Goal: Information Seeking & Learning: Learn about a topic

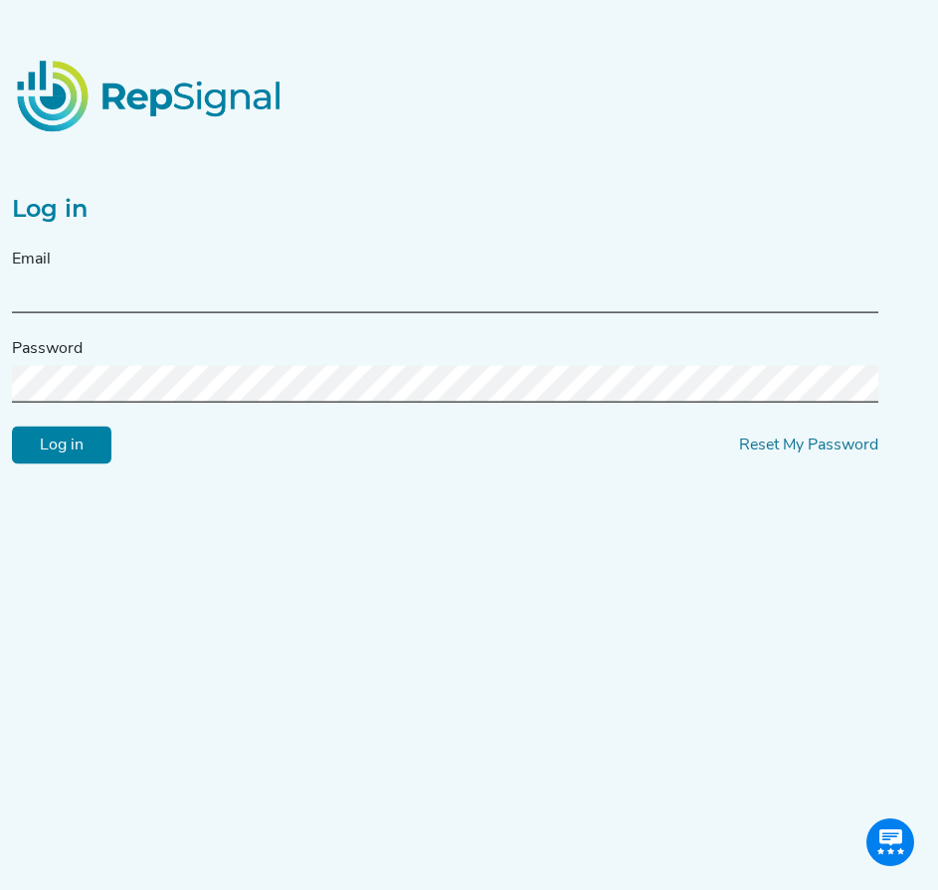
click at [77, 266] on div "Email" at bounding box center [445, 281] width 866 height 66
click at [44, 296] on input "text" at bounding box center [445, 295] width 866 height 37
type input "f"
type input "[PERSON_NAME][EMAIL_ADDRESS][PERSON_NAME][DOMAIN_NAME]"
click at [83, 443] on input "Log in" at bounding box center [61, 446] width 99 height 38
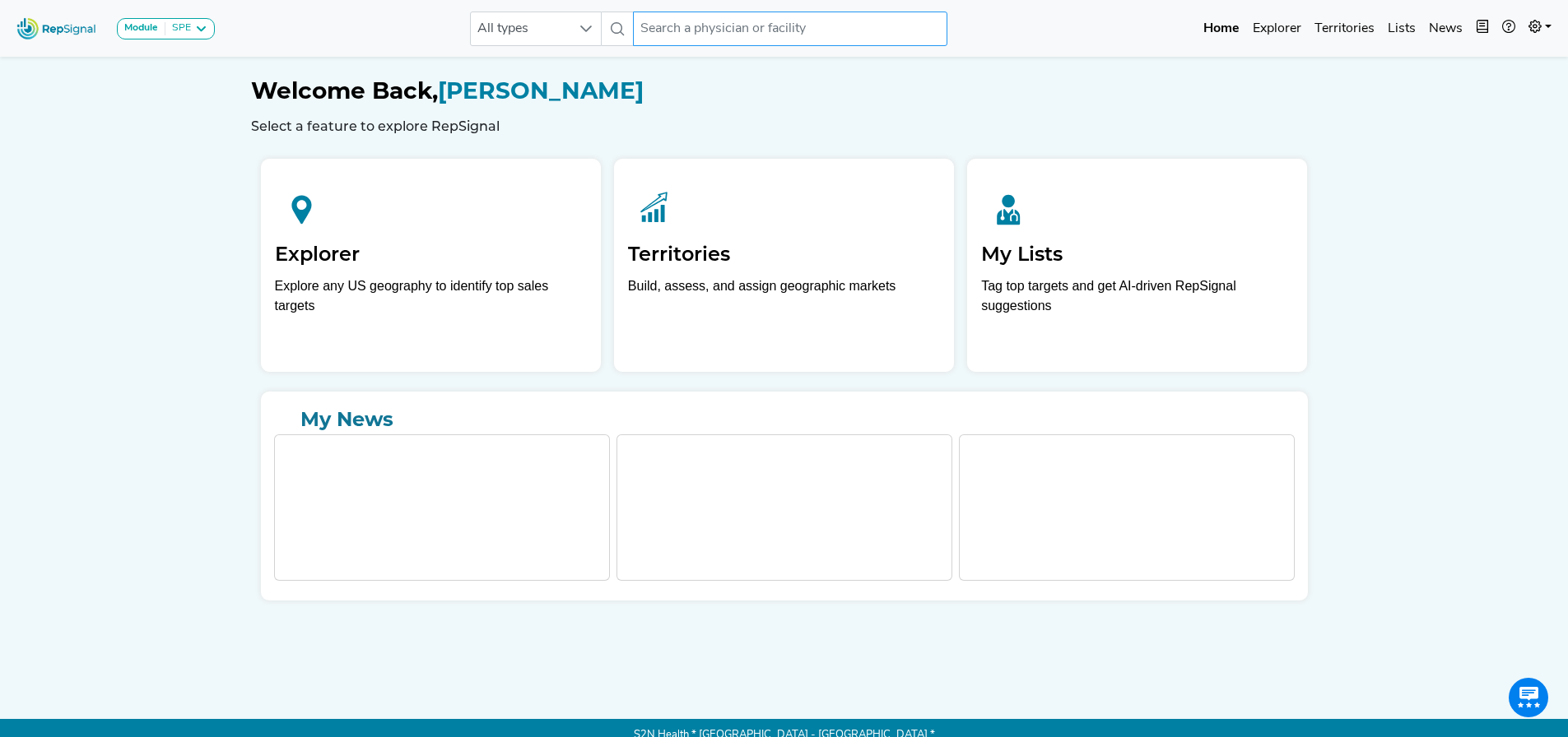
click at [675, 29] on input "text" at bounding box center [790, 29] width 314 height 35
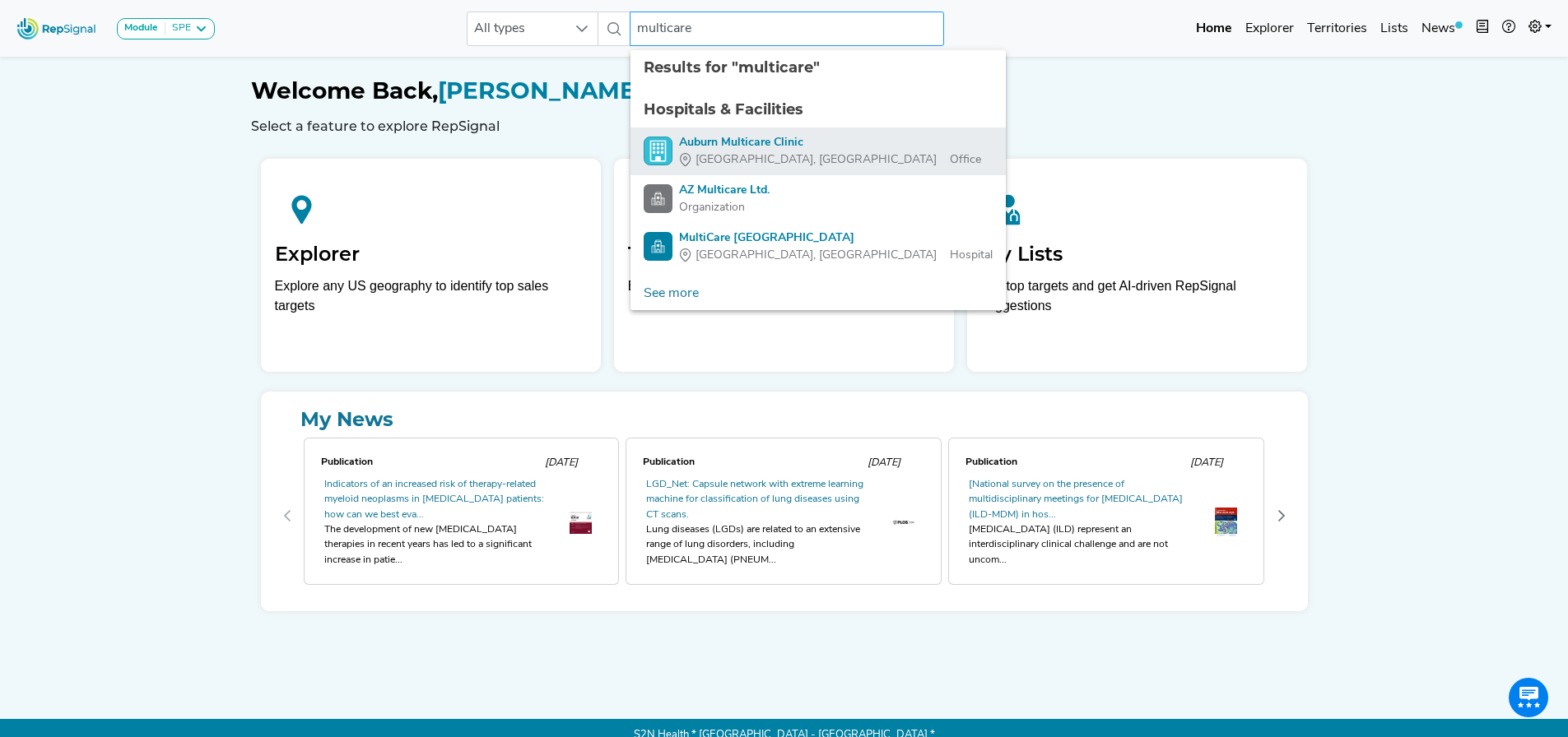
scroll to position [1, 0]
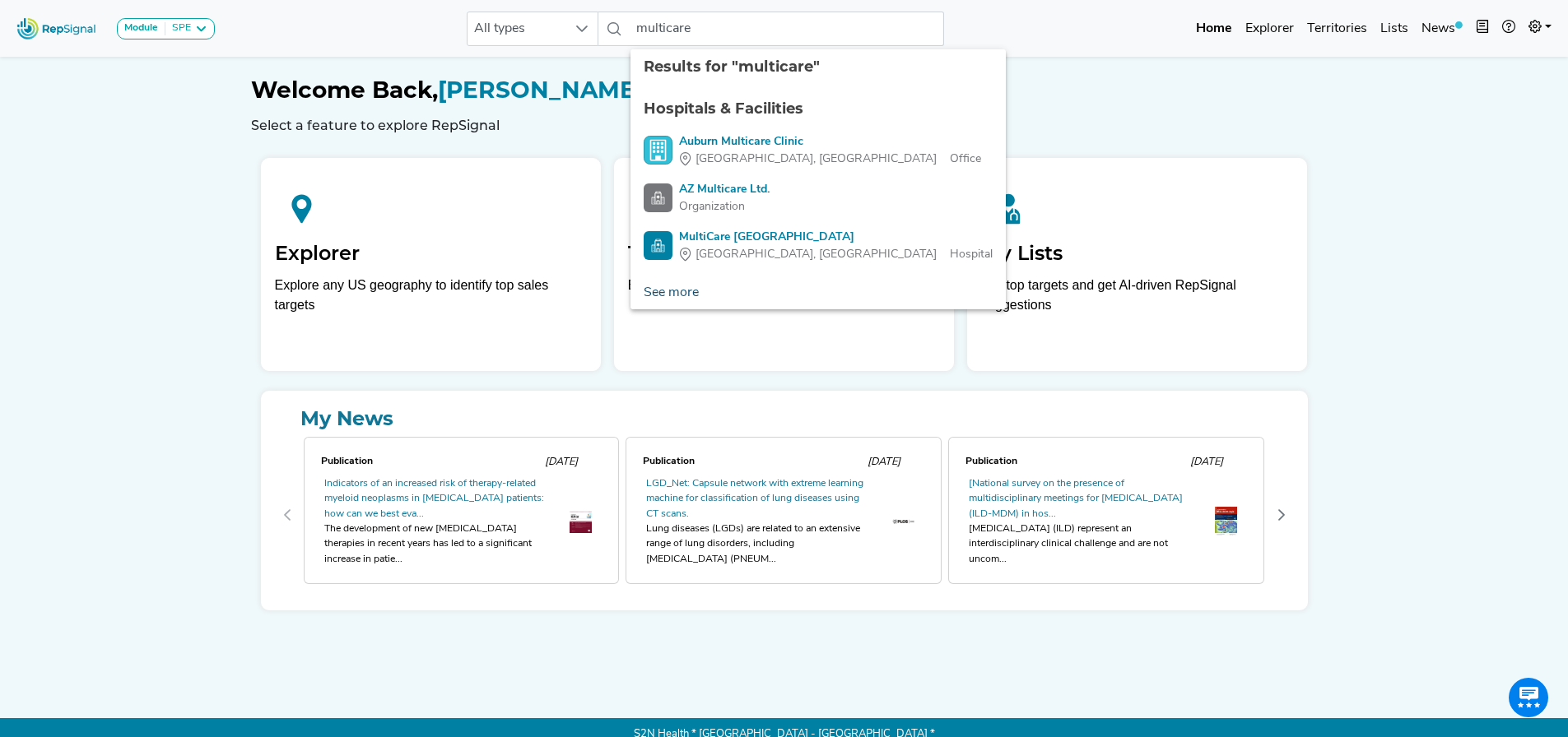
click at [676, 291] on link "See more" at bounding box center [671, 293] width 81 height 33
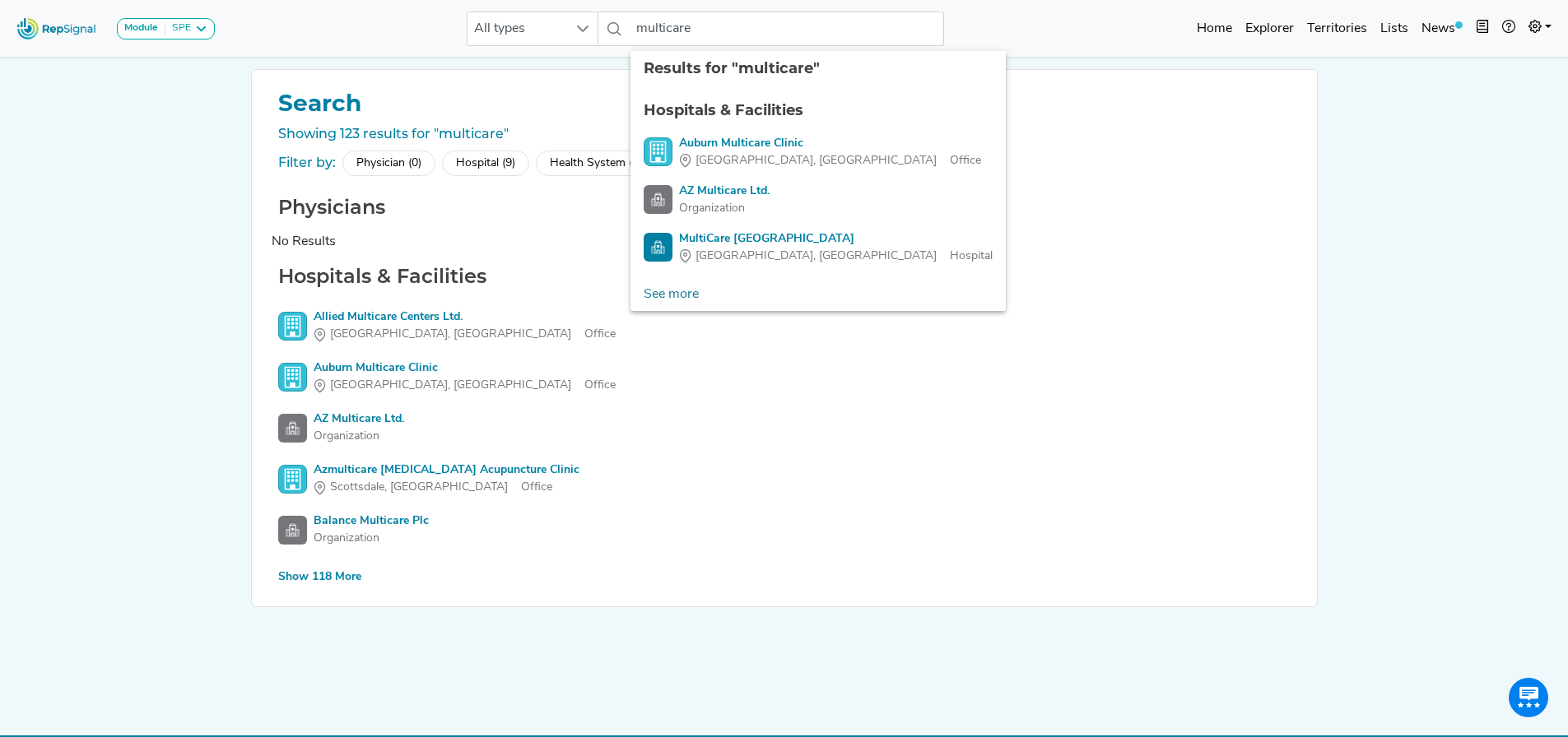
click at [333, 577] on div "Show 118 More" at bounding box center [319, 577] width 83 height 17
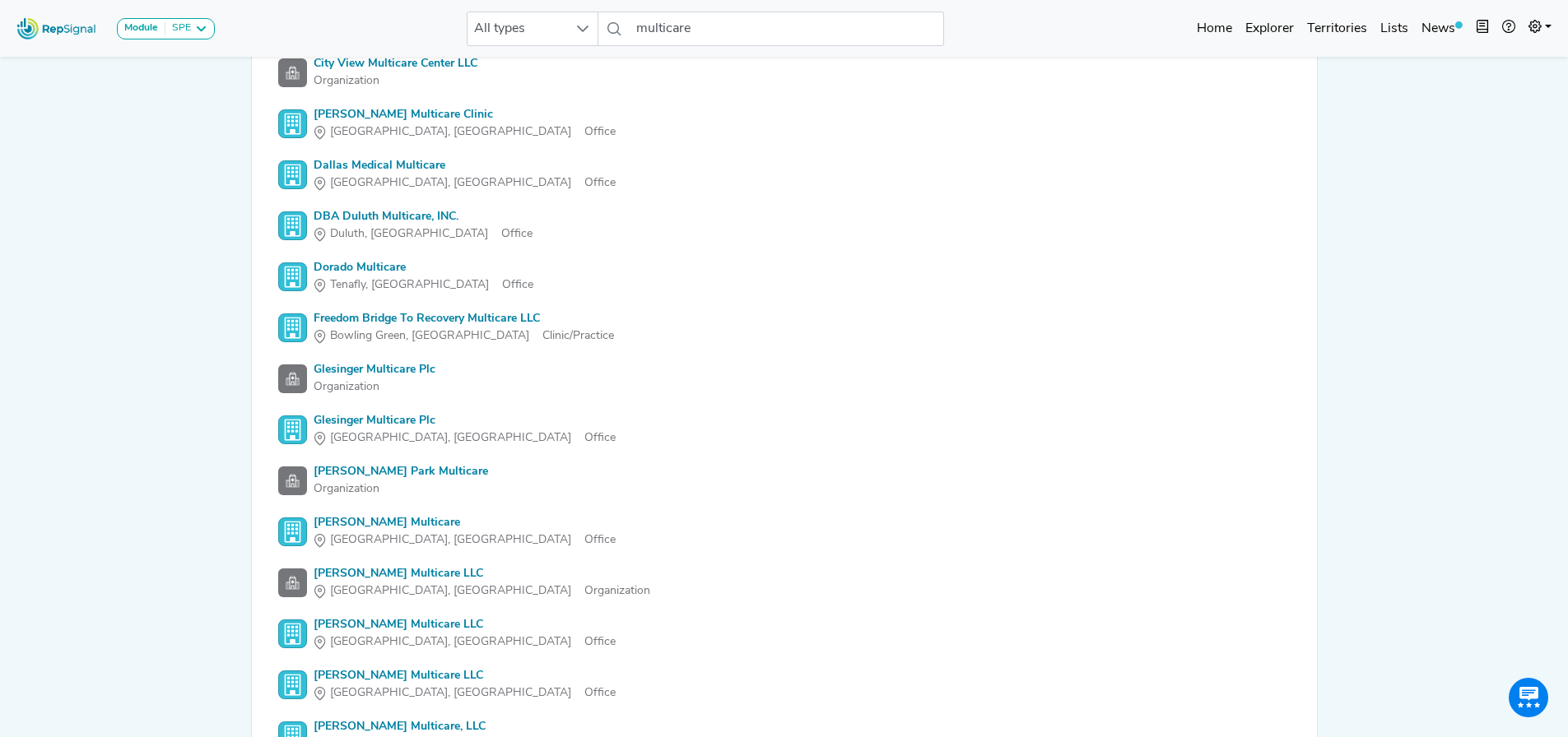
scroll to position [510, 0]
click at [708, 24] on input "multicare" at bounding box center [787, 29] width 314 height 35
click at [705, 31] on input "multicare" at bounding box center [787, 29] width 314 height 35
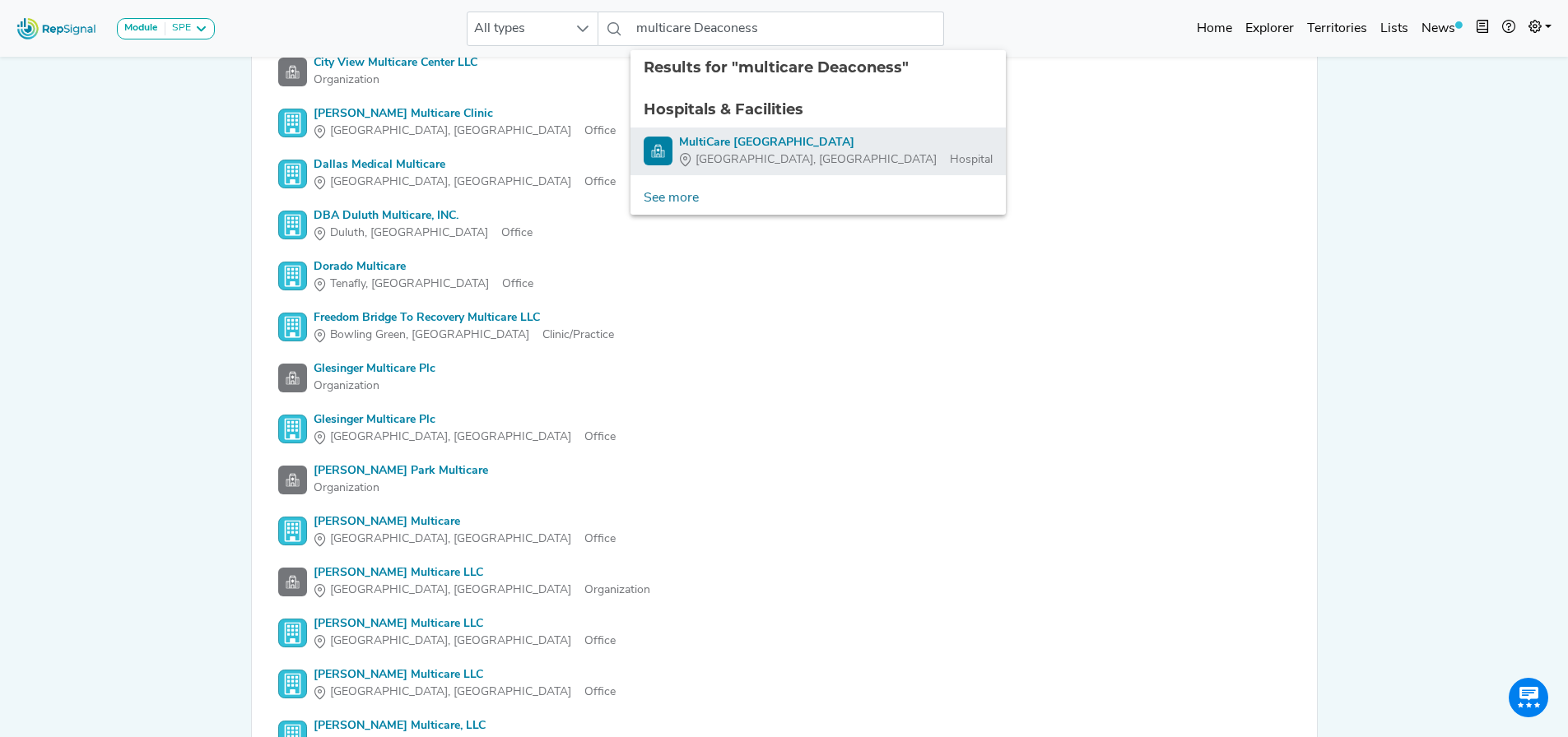
click at [742, 150] on div "MultiCare [GEOGRAPHIC_DATA]" at bounding box center [836, 142] width 314 height 17
type input "MultiCare [GEOGRAPHIC_DATA]"
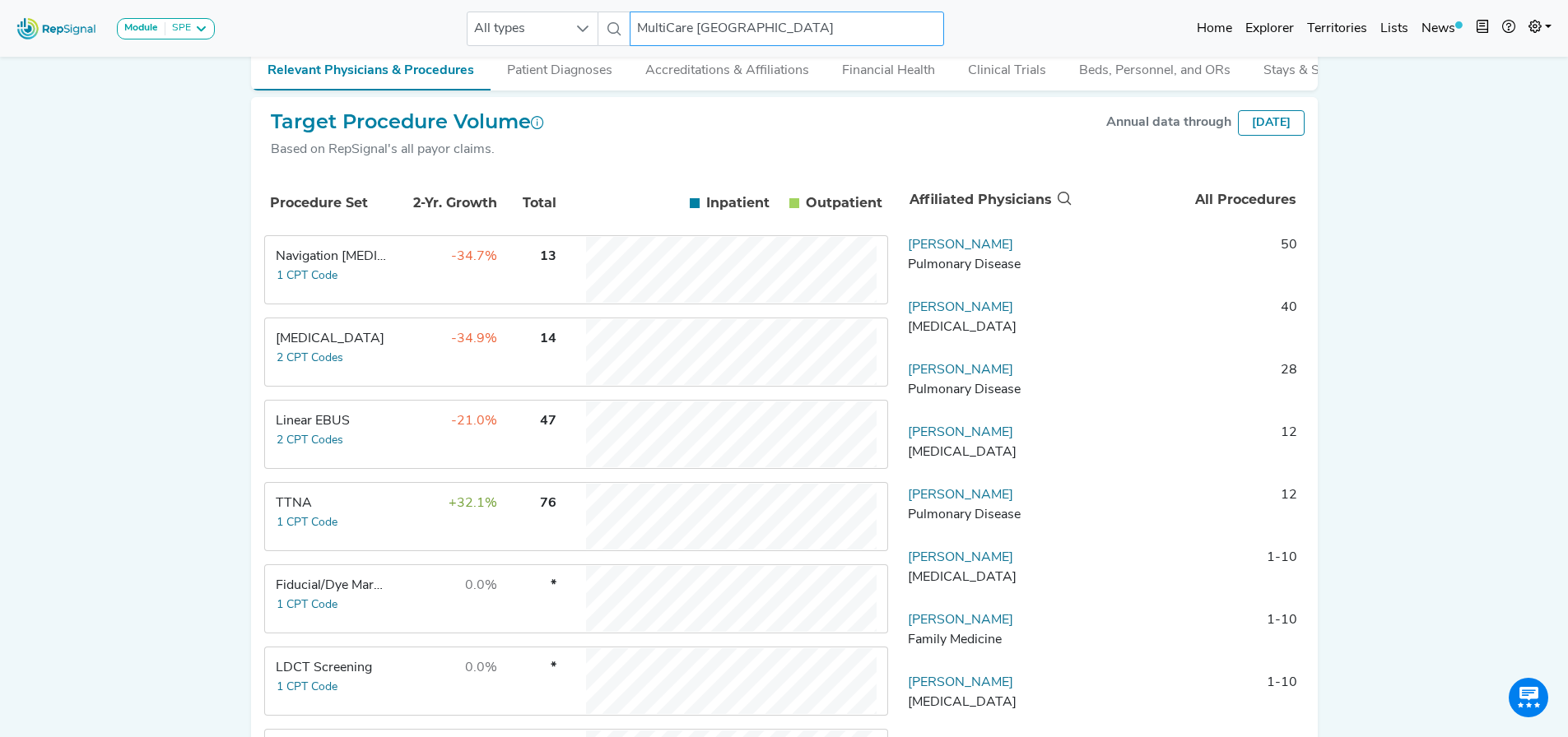
scroll to position [236, 0]
click at [775, 252] on link "[PERSON_NAME]" at bounding box center [960, 246] width 105 height 13
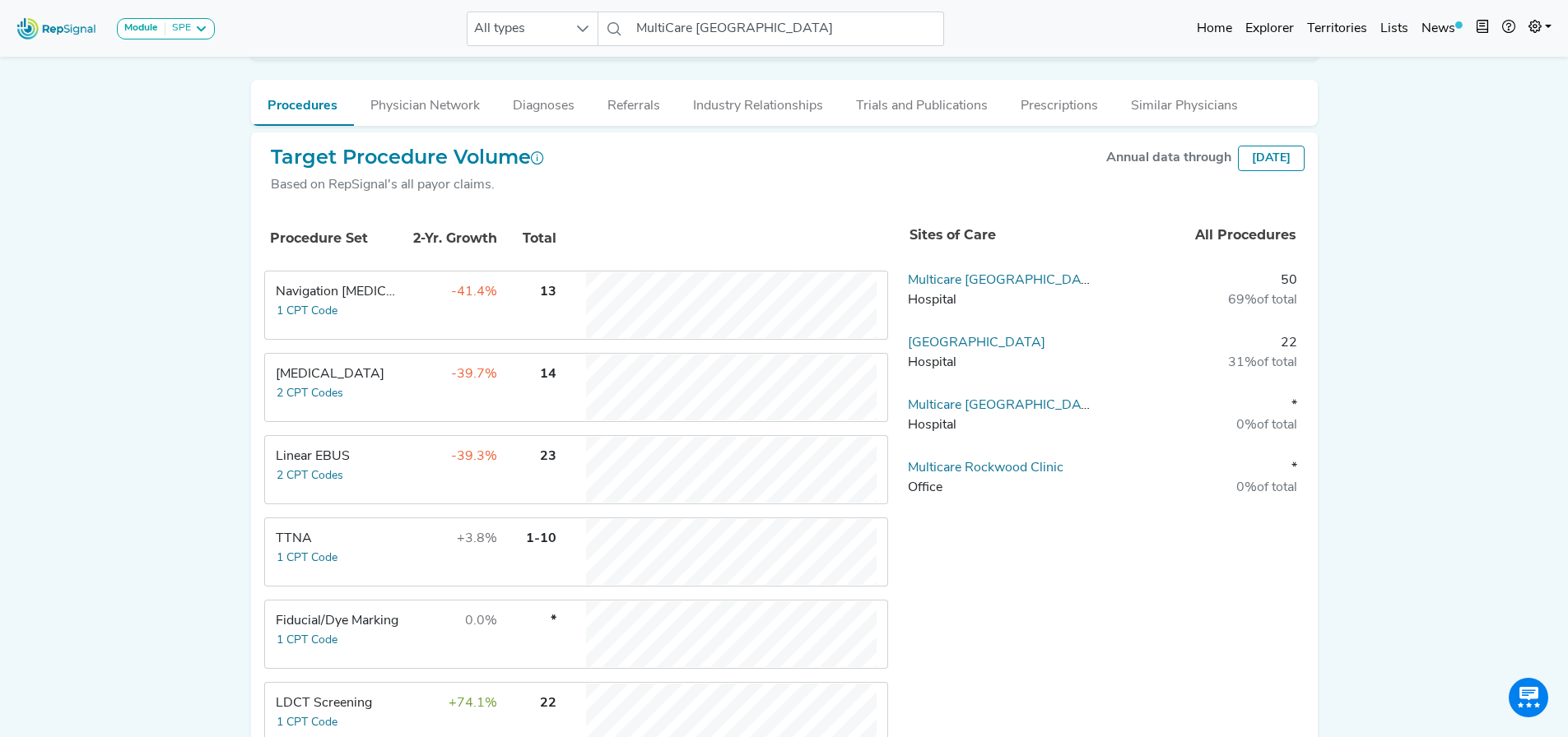
scroll to position [345, 0]
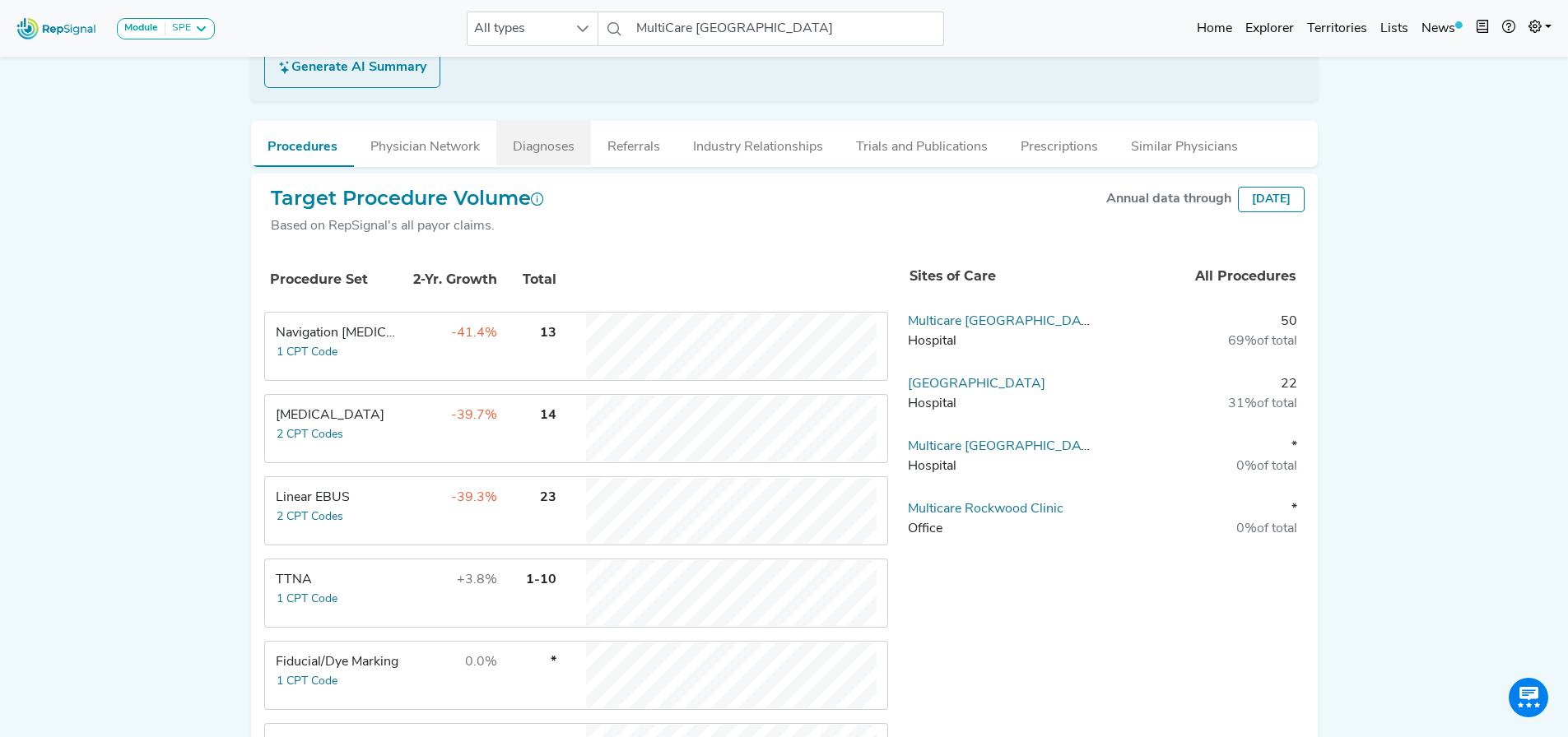
click at [549, 142] on button "Diagnoses" at bounding box center [544, 143] width 94 height 45
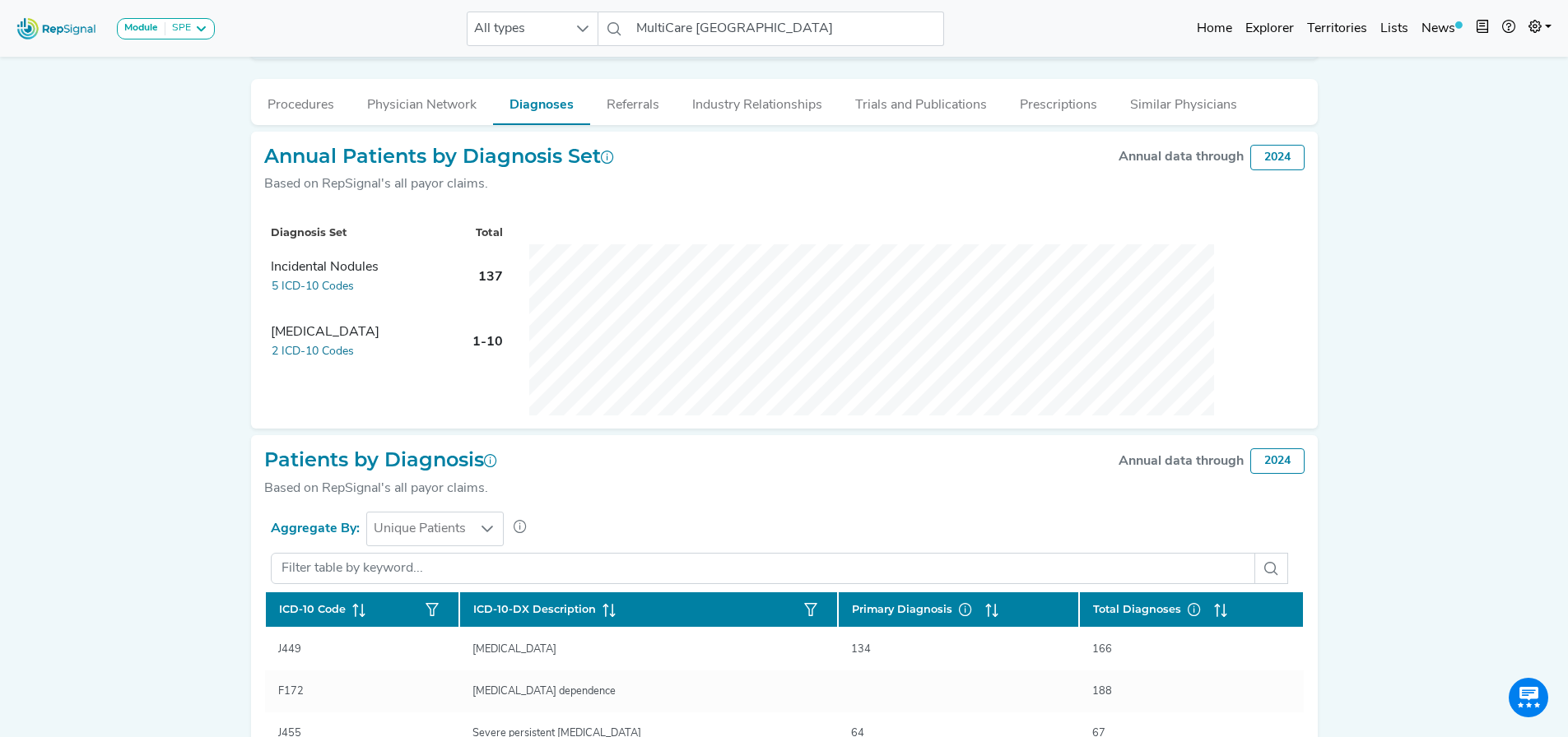
scroll to position [388, 0]
click at [308, 104] on button "Procedures" at bounding box center [300, 100] width 99 height 45
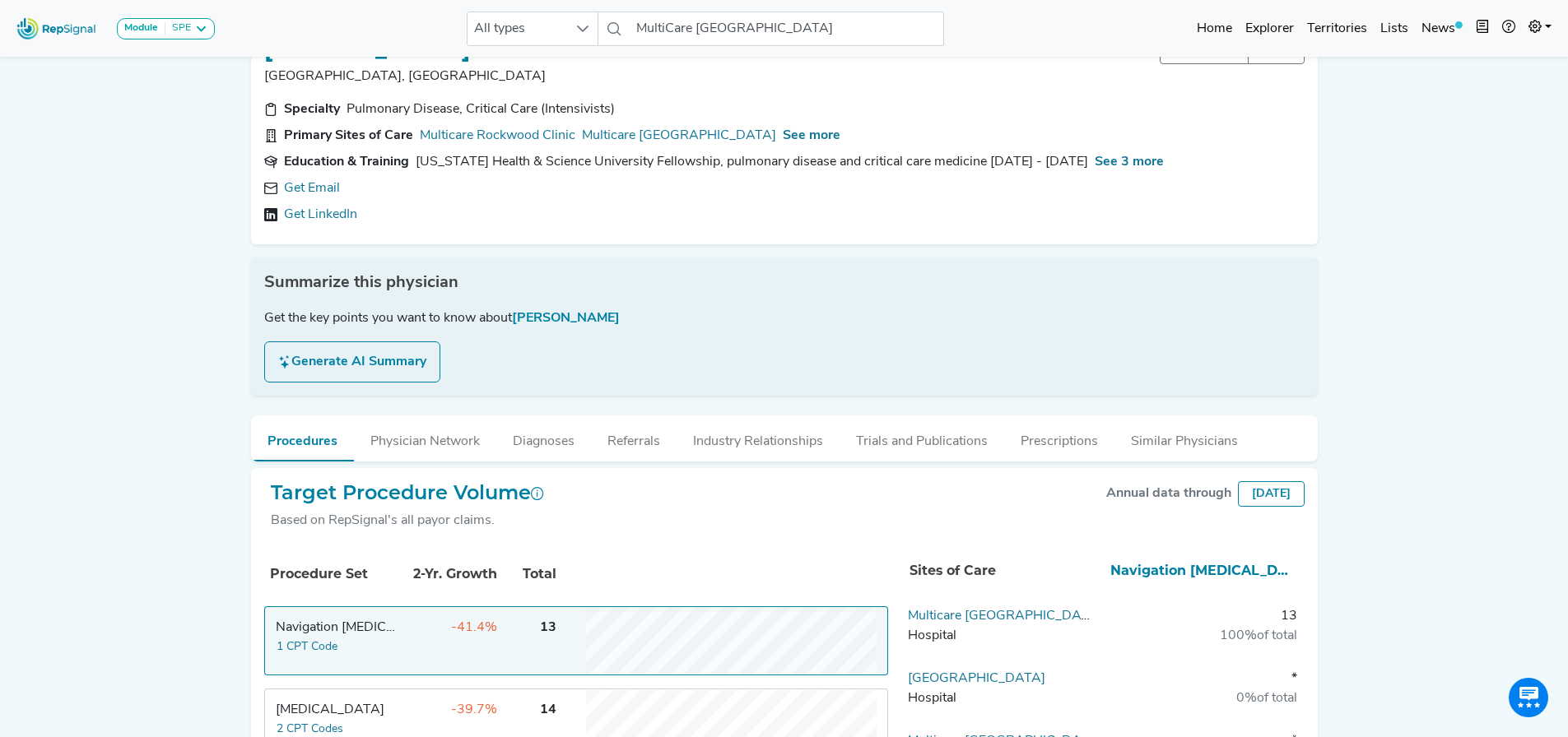
scroll to position [0, 0]
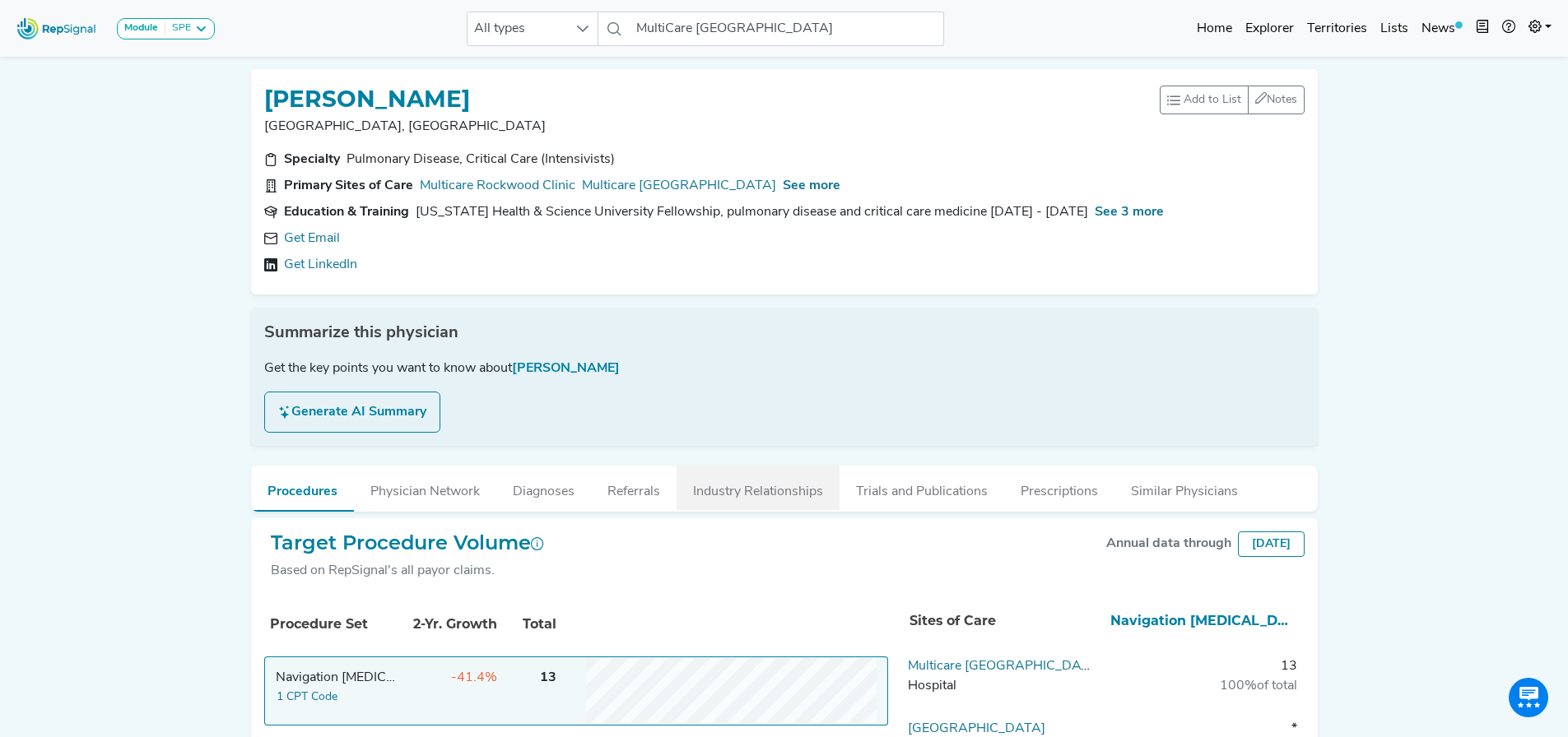
click at [774, 492] on button "Industry Relationships" at bounding box center [758, 488] width 163 height 45
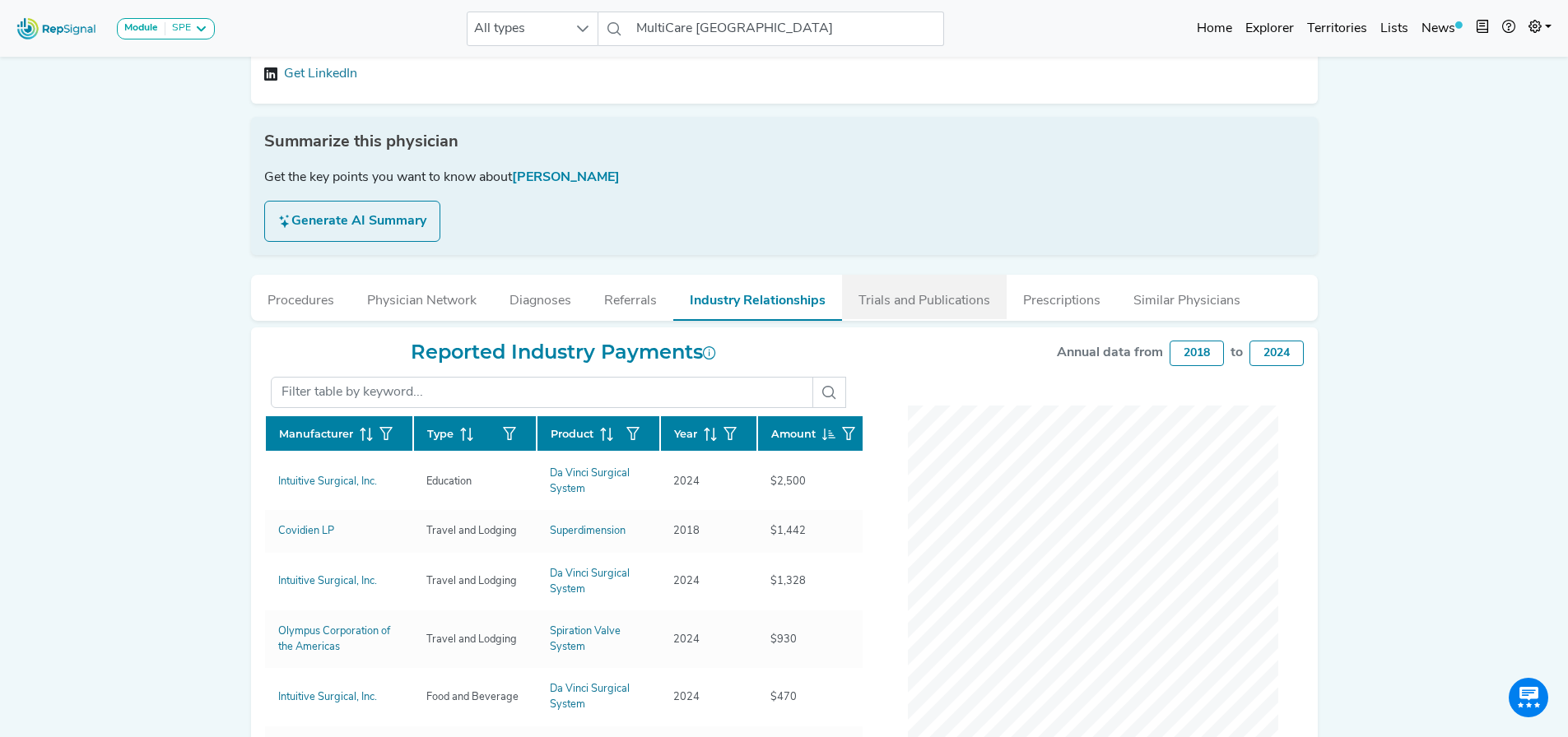
click at [775, 295] on button "Trials and Publications" at bounding box center [924, 297] width 165 height 45
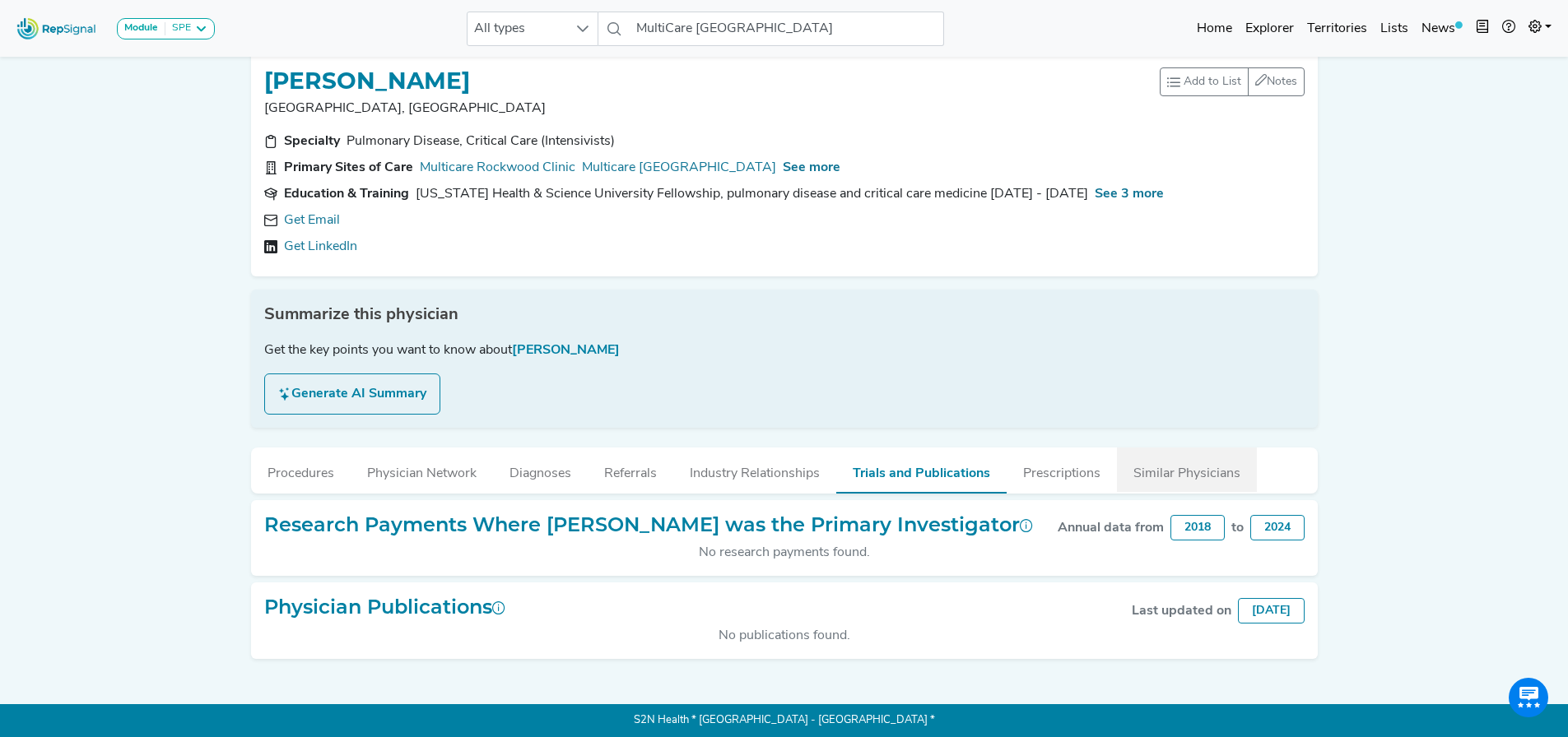
click at [775, 447] on button "Similar Physicians" at bounding box center [1187, 470] width 140 height 45
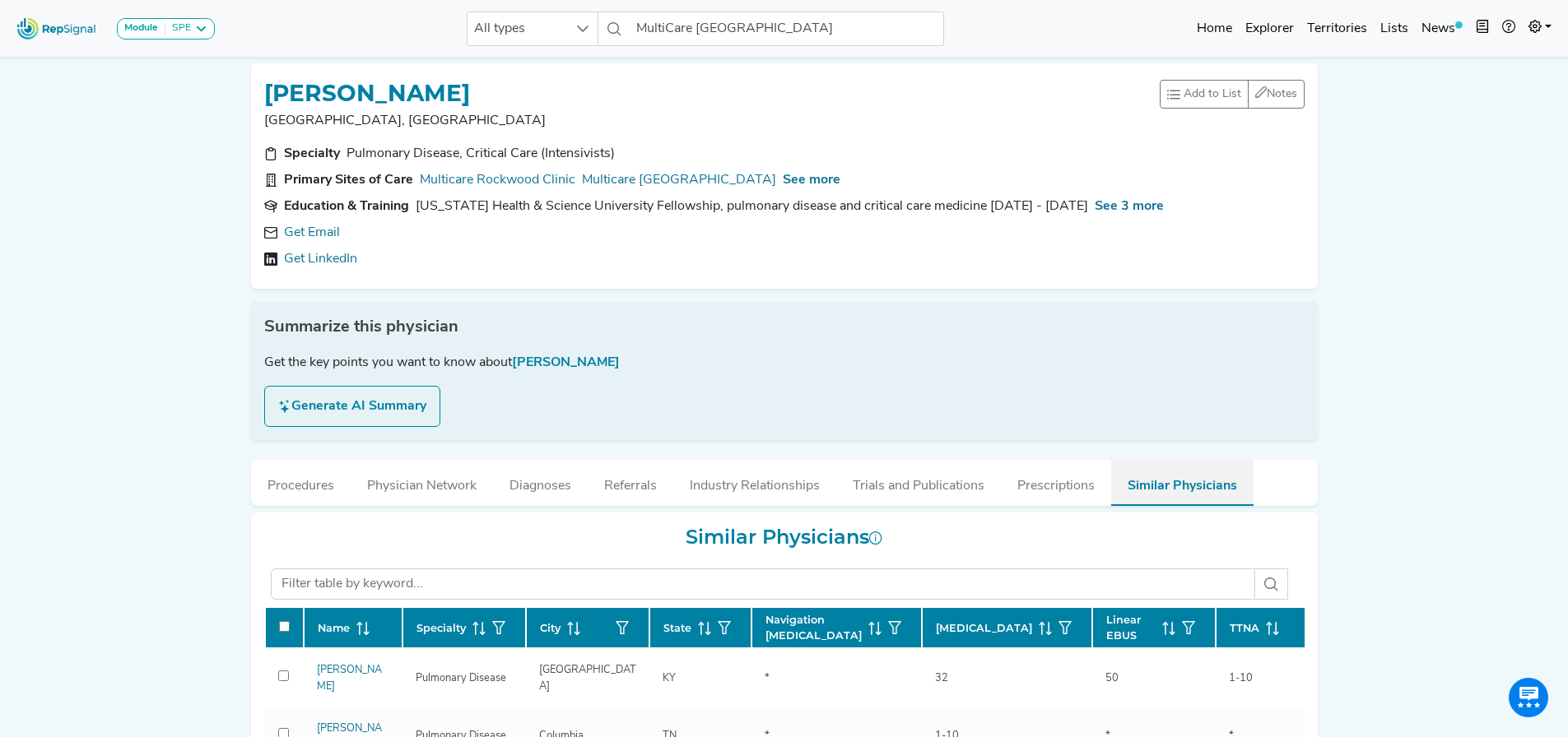
scroll to position [5, 0]
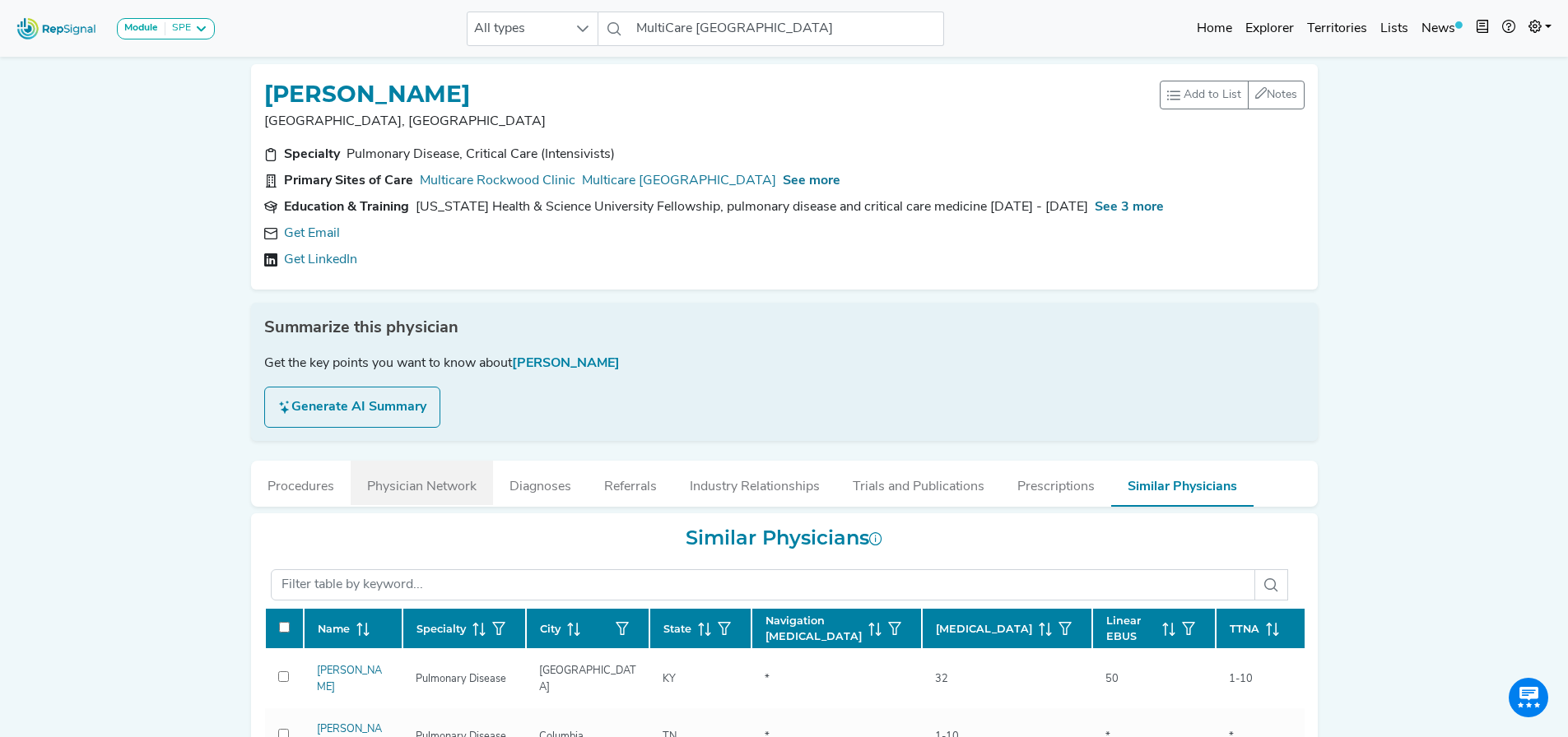
click at [444, 486] on button "Physician Network" at bounding box center [422, 483] width 142 height 45
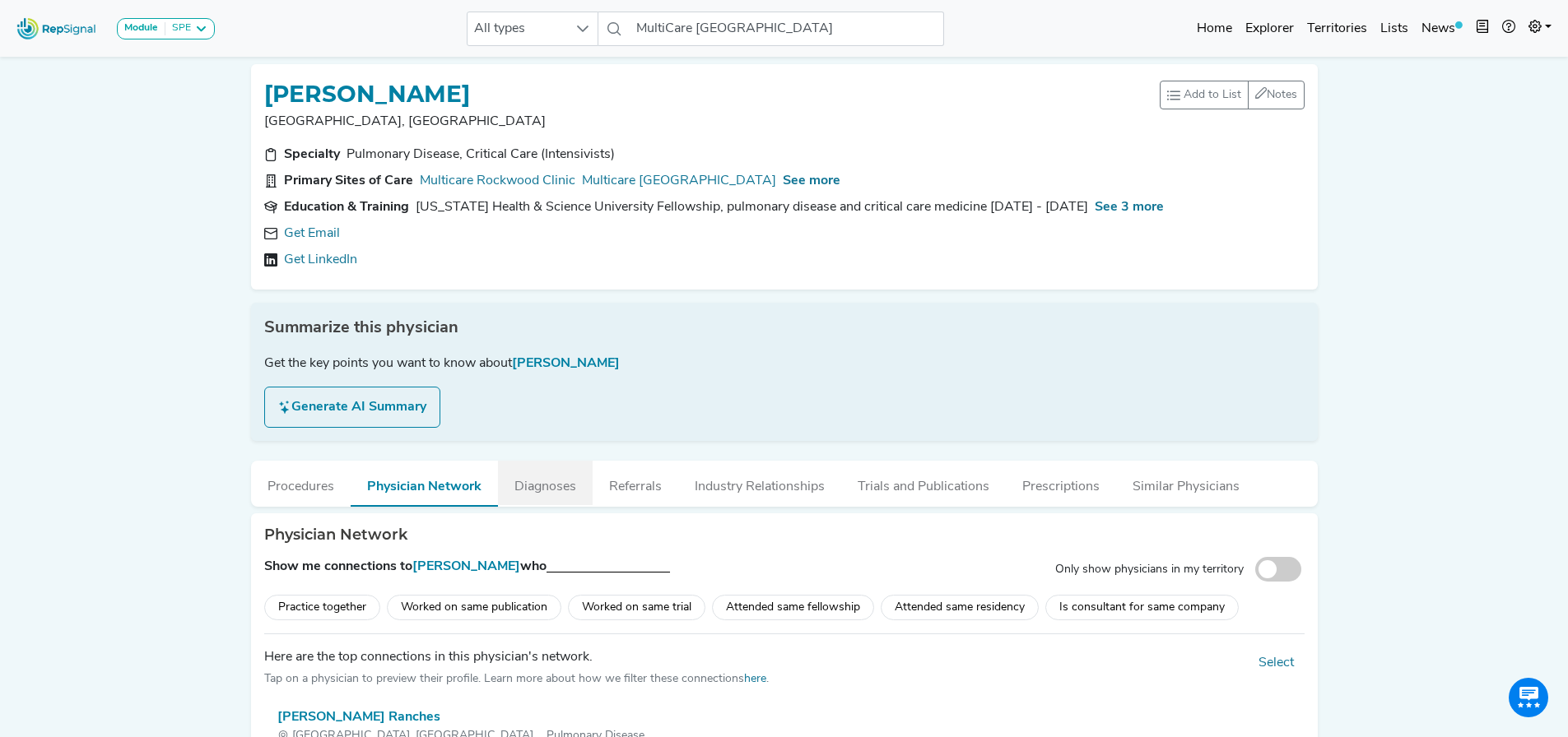
click at [548, 486] on button "Diagnoses" at bounding box center [545, 483] width 94 height 45
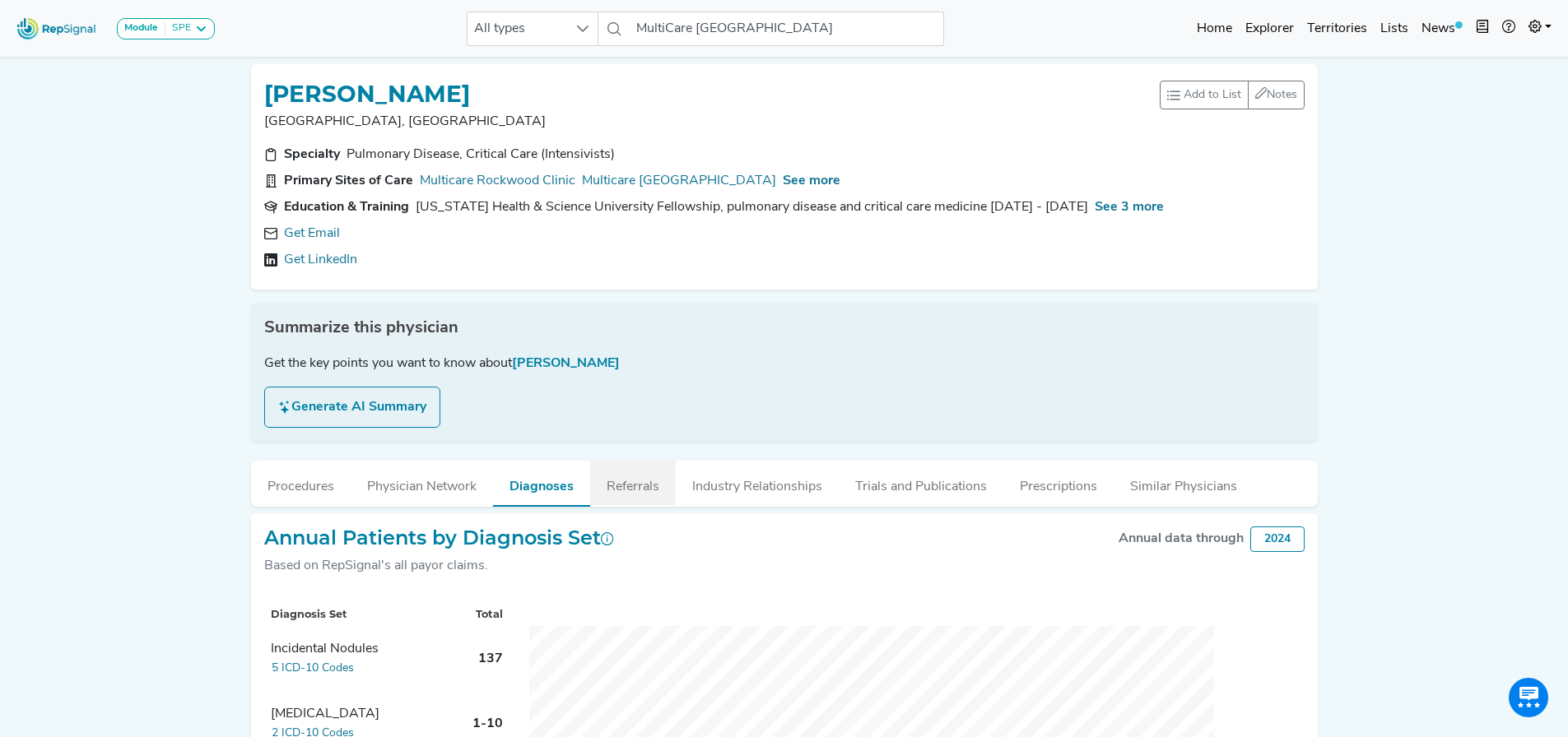
click at [630, 491] on button "Referrals" at bounding box center [632, 483] width 85 height 45
click at [631, 477] on button "Referrals" at bounding box center [632, 483] width 85 height 45
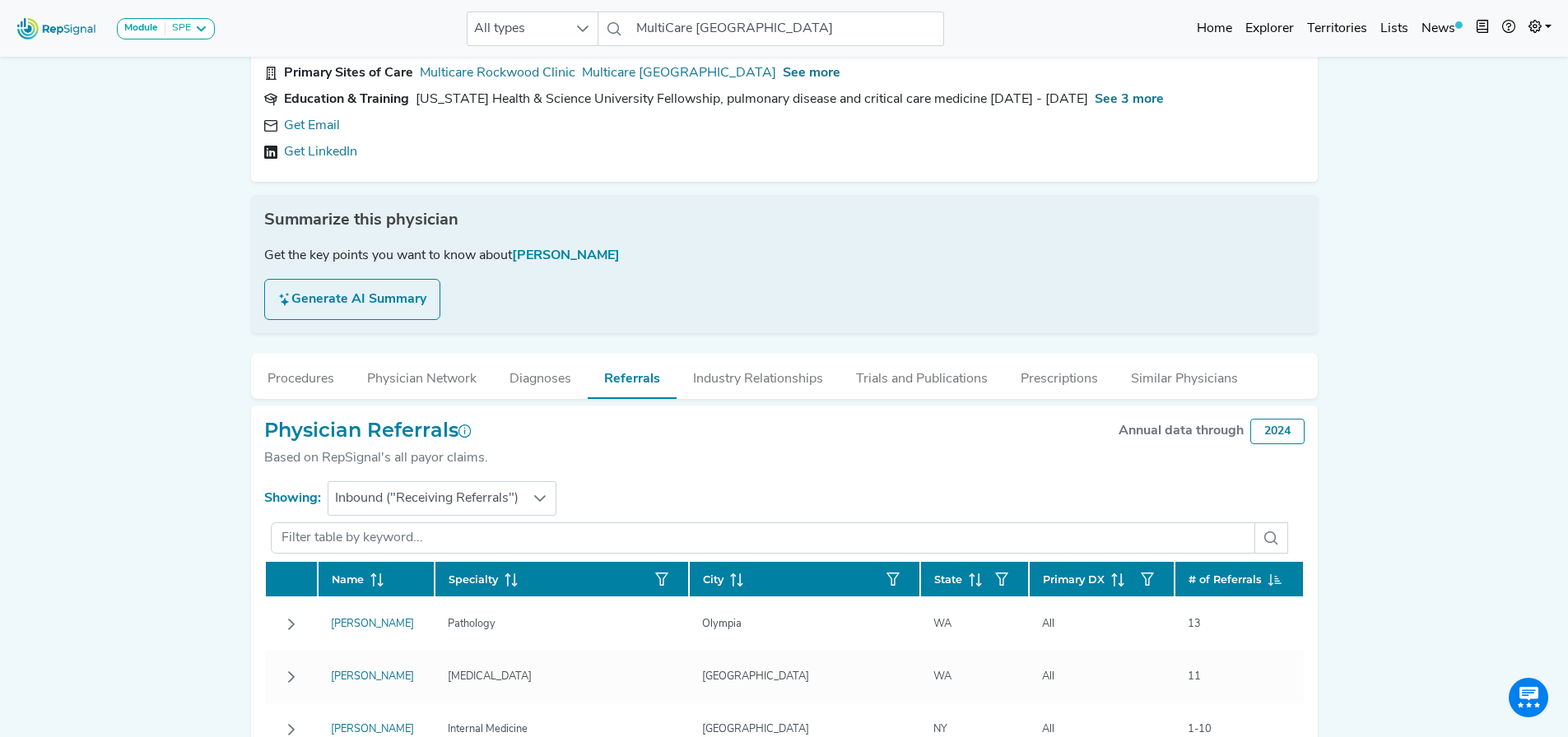
scroll to position [0, 0]
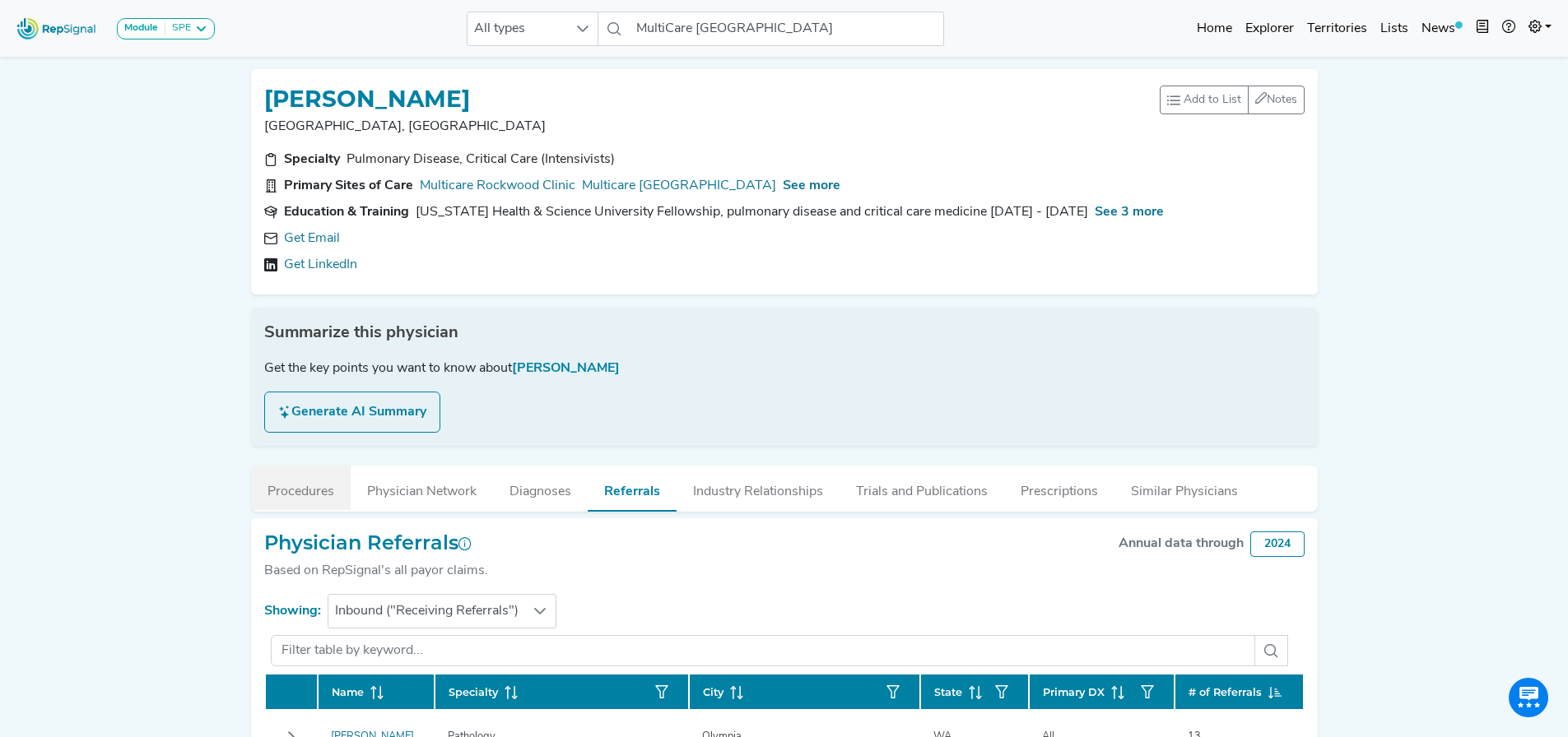
click at [298, 500] on button "Procedures" at bounding box center [300, 488] width 99 height 45
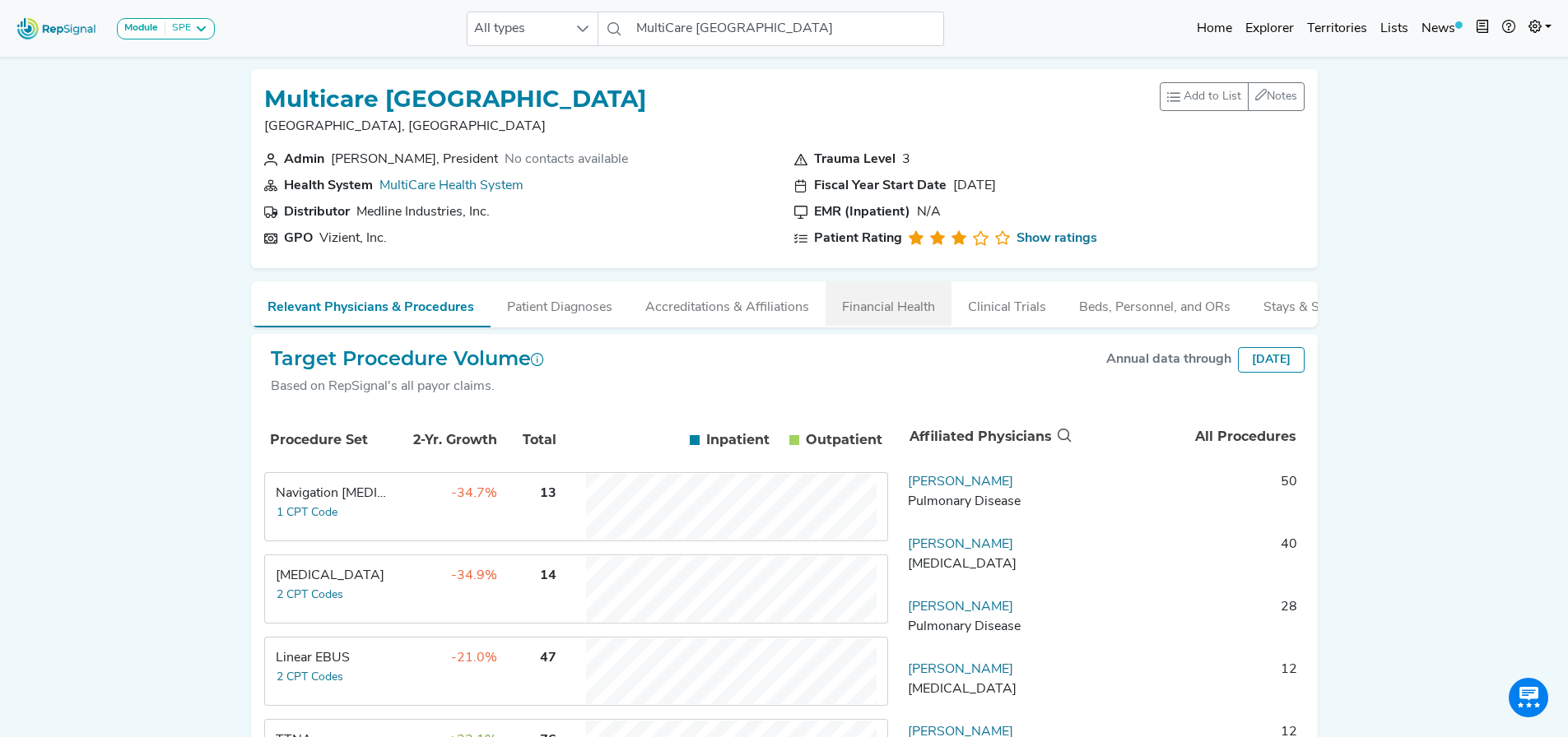
click at [775, 309] on button "Financial Health" at bounding box center [889, 304] width 126 height 45
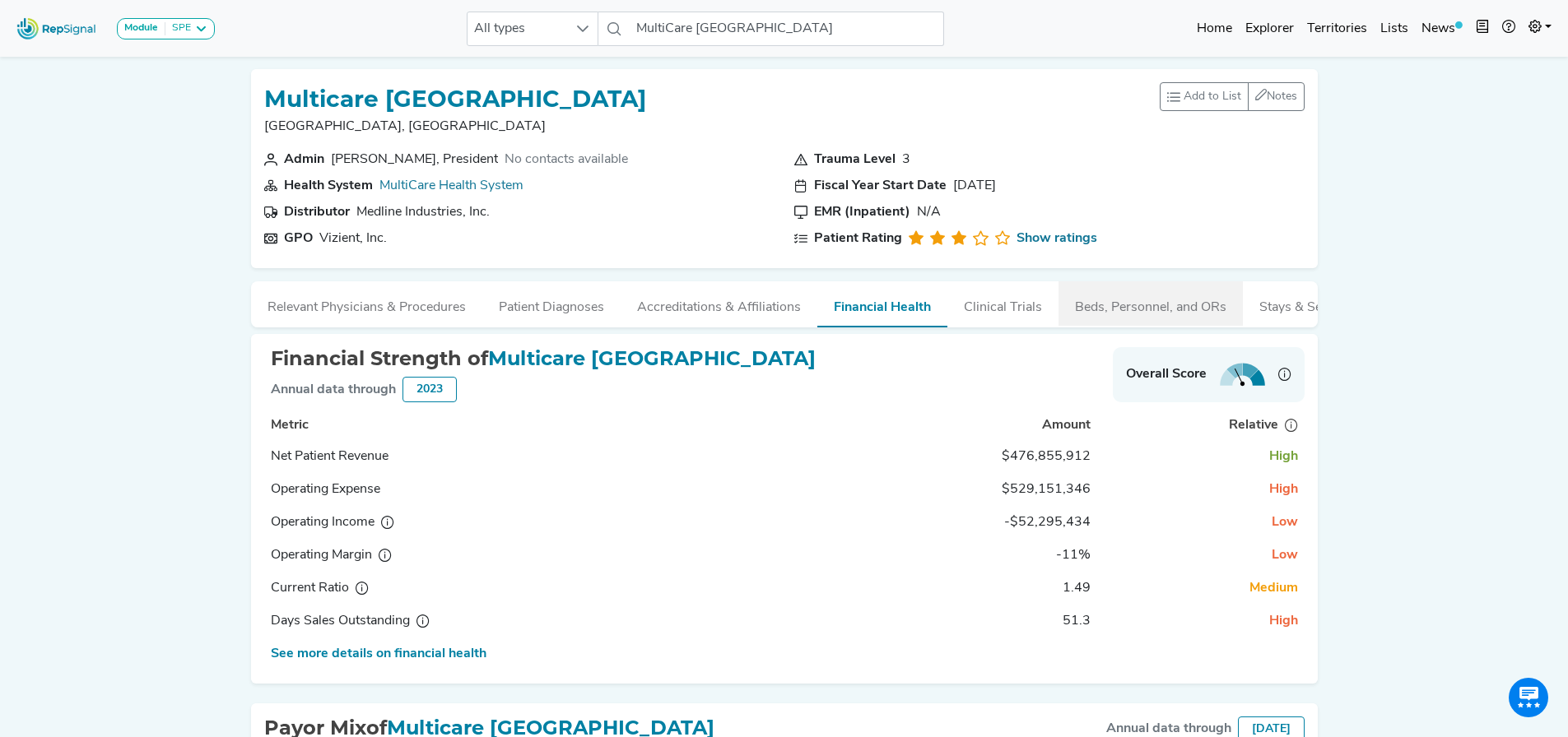
click at [775, 304] on button "Beds, Personnel, and ORs" at bounding box center [1150, 304] width 185 height 45
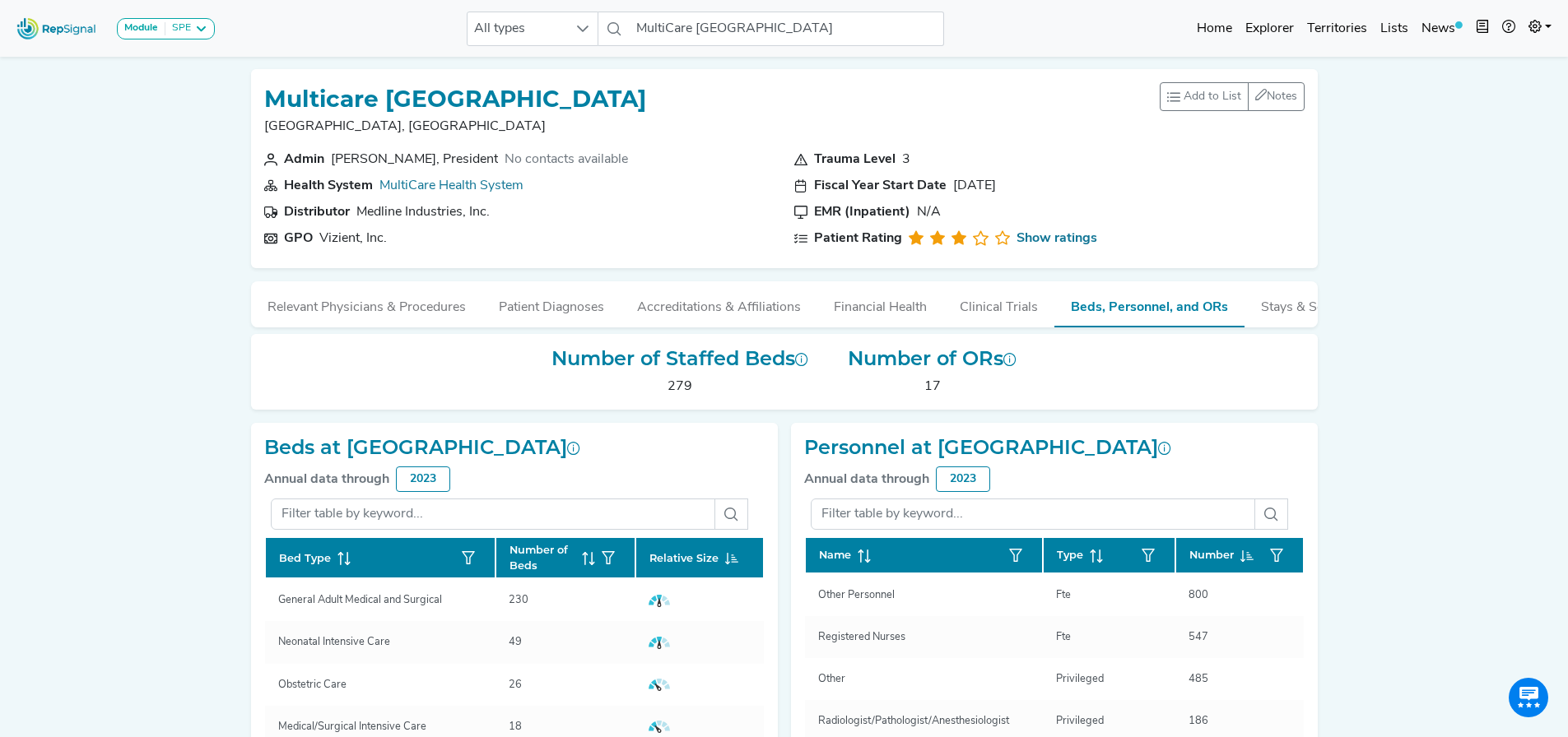
click at [775, 333] on div "Number of Staffed Beds 279 Number of ORs 17" at bounding box center [784, 366] width 1106 height 89
drag, startPoint x: 788, startPoint y: 336, endPoint x: 300, endPoint y: 314, distance: 488.5
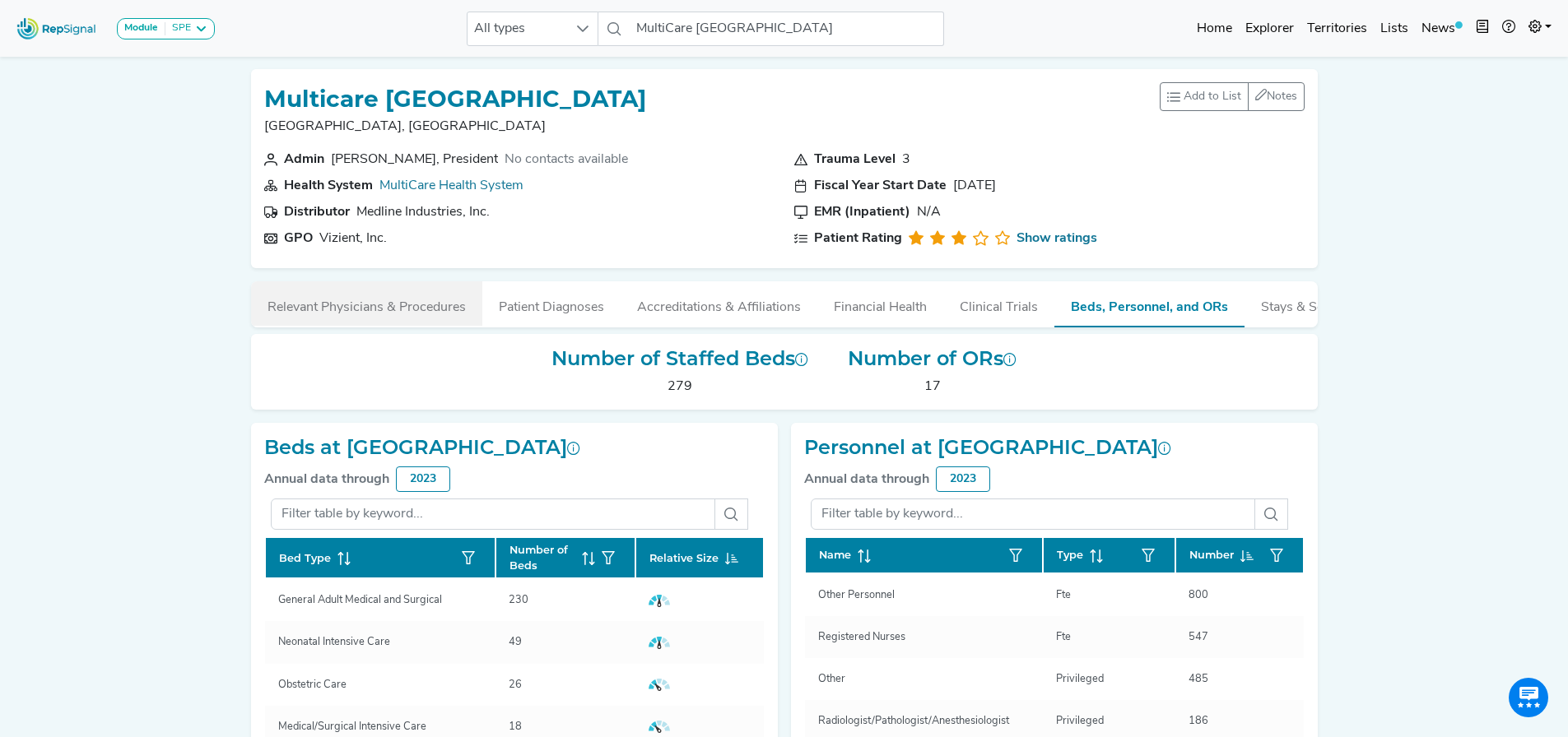
click at [300, 314] on div "Multicare [GEOGRAPHIC_DATA] [GEOGRAPHIC_DATA], [GEOGRAPHIC_DATA] Add to List Re…" at bounding box center [784, 515] width 1086 height 918
click at [177, 331] on div "Module SPE [MEDICAL_DATA] Disposable Bronchoscope SBRT SPE TTNA [MEDICAL_DATA] …" at bounding box center [784, 523] width 1568 height 1046
click at [369, 304] on button "Relevant Physicians & Procedures" at bounding box center [367, 304] width 232 height 45
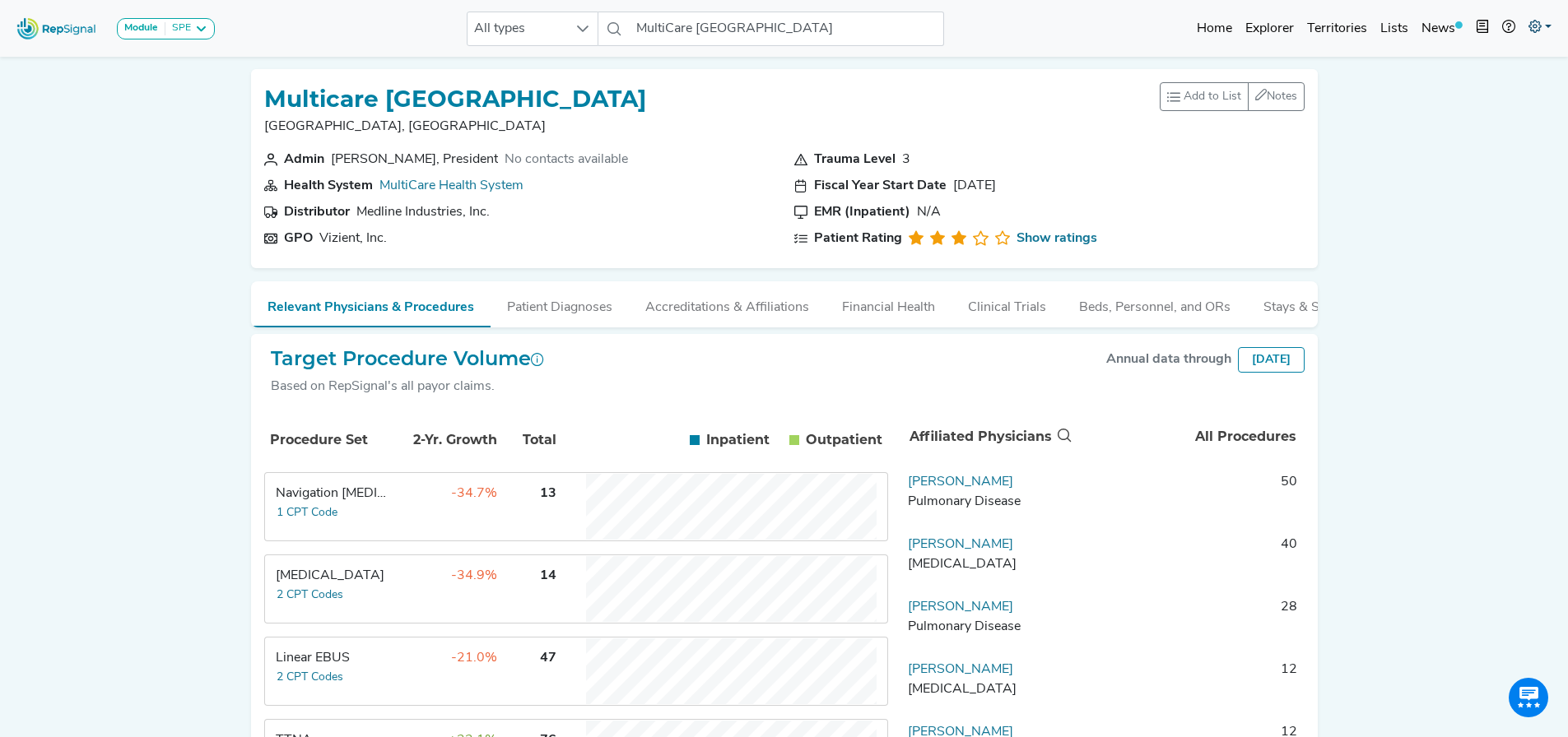
click at [775, 25] on link at bounding box center [1540, 29] width 36 height 33
click at [775, 106] on link "Logout" at bounding box center [1492, 103] width 130 height 33
